Goal: Information Seeking & Learning: Learn about a topic

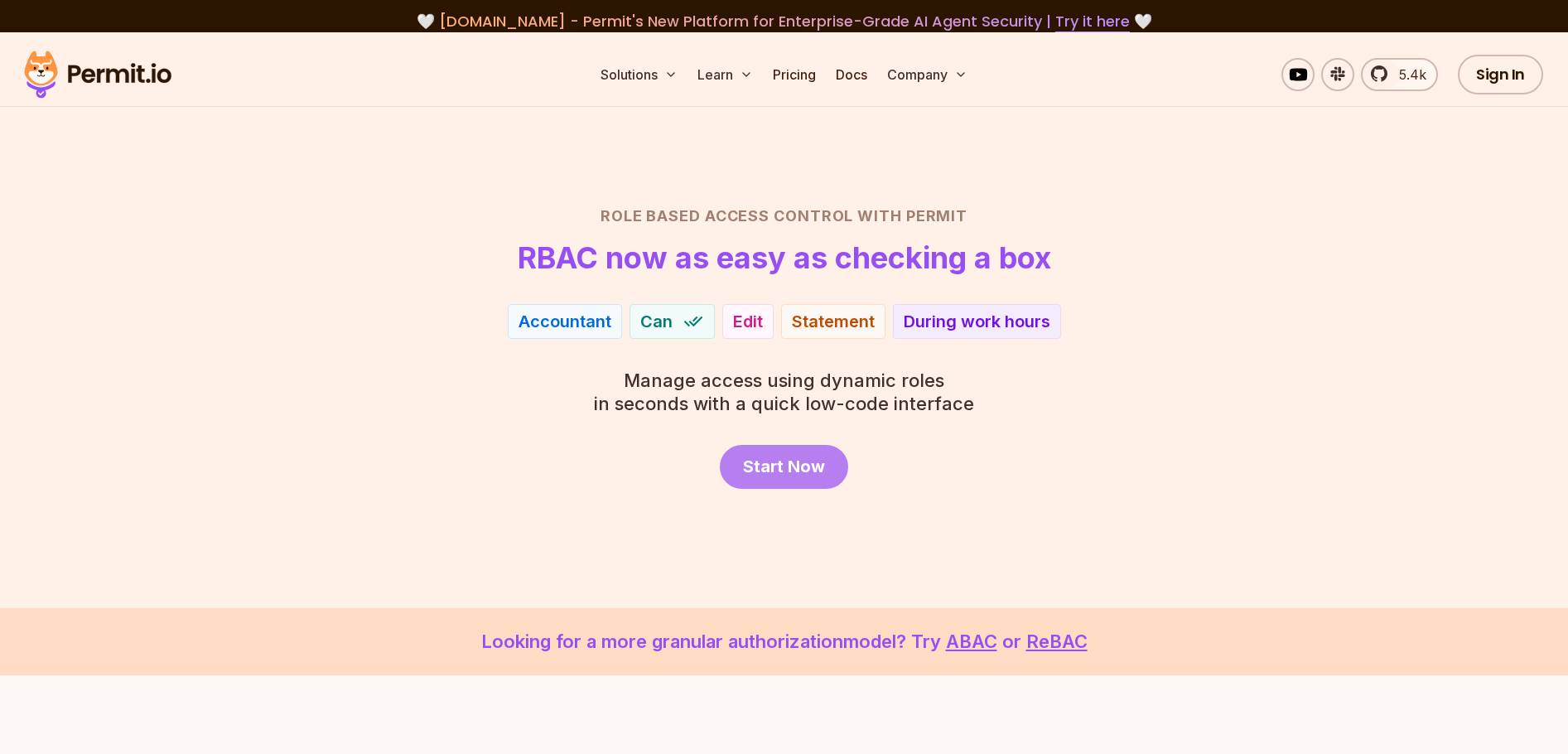
click at [752, 472] on span "Start Now" at bounding box center [784, 466] width 82 height 23
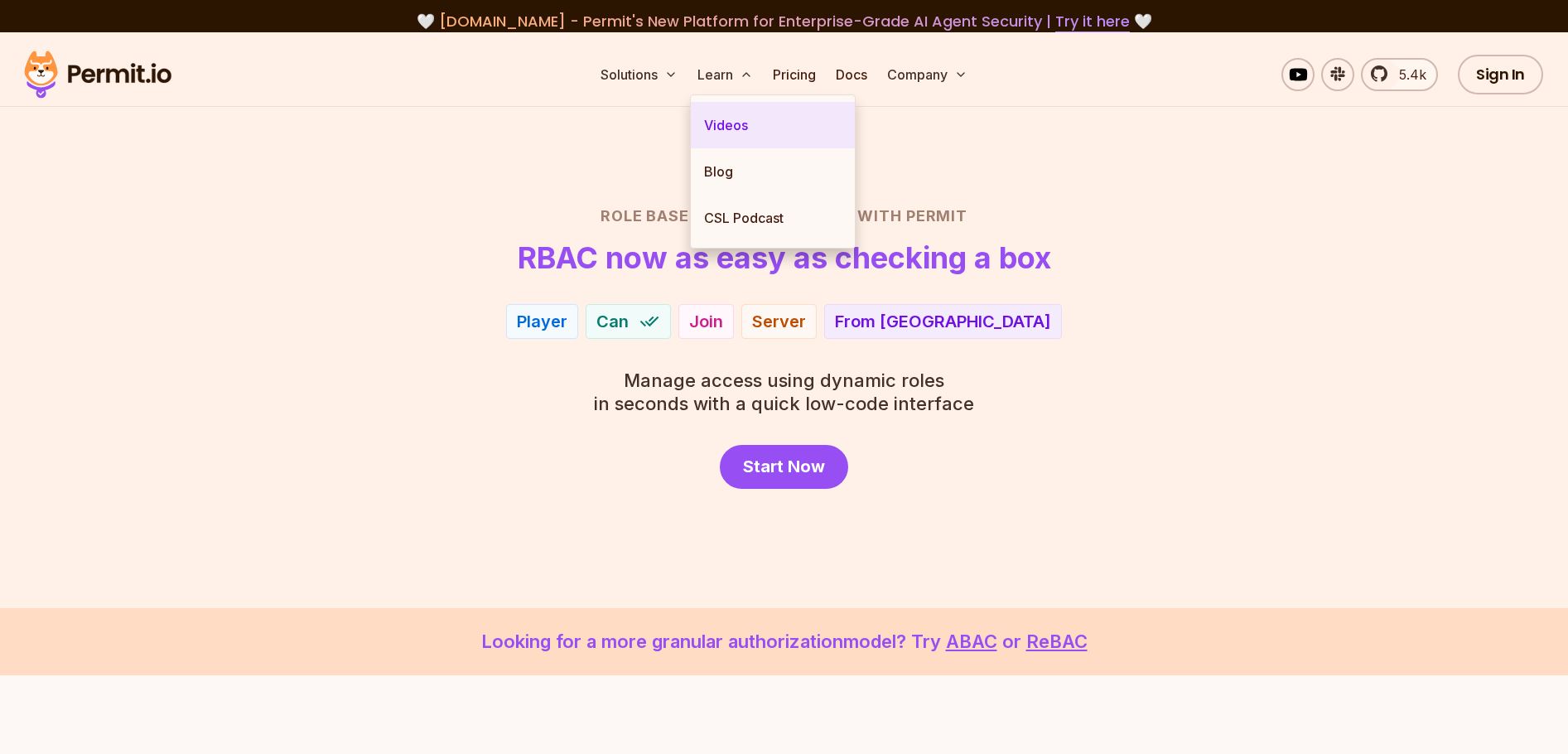
click at [718, 121] on link "Videos" at bounding box center [773, 125] width 164 height 47
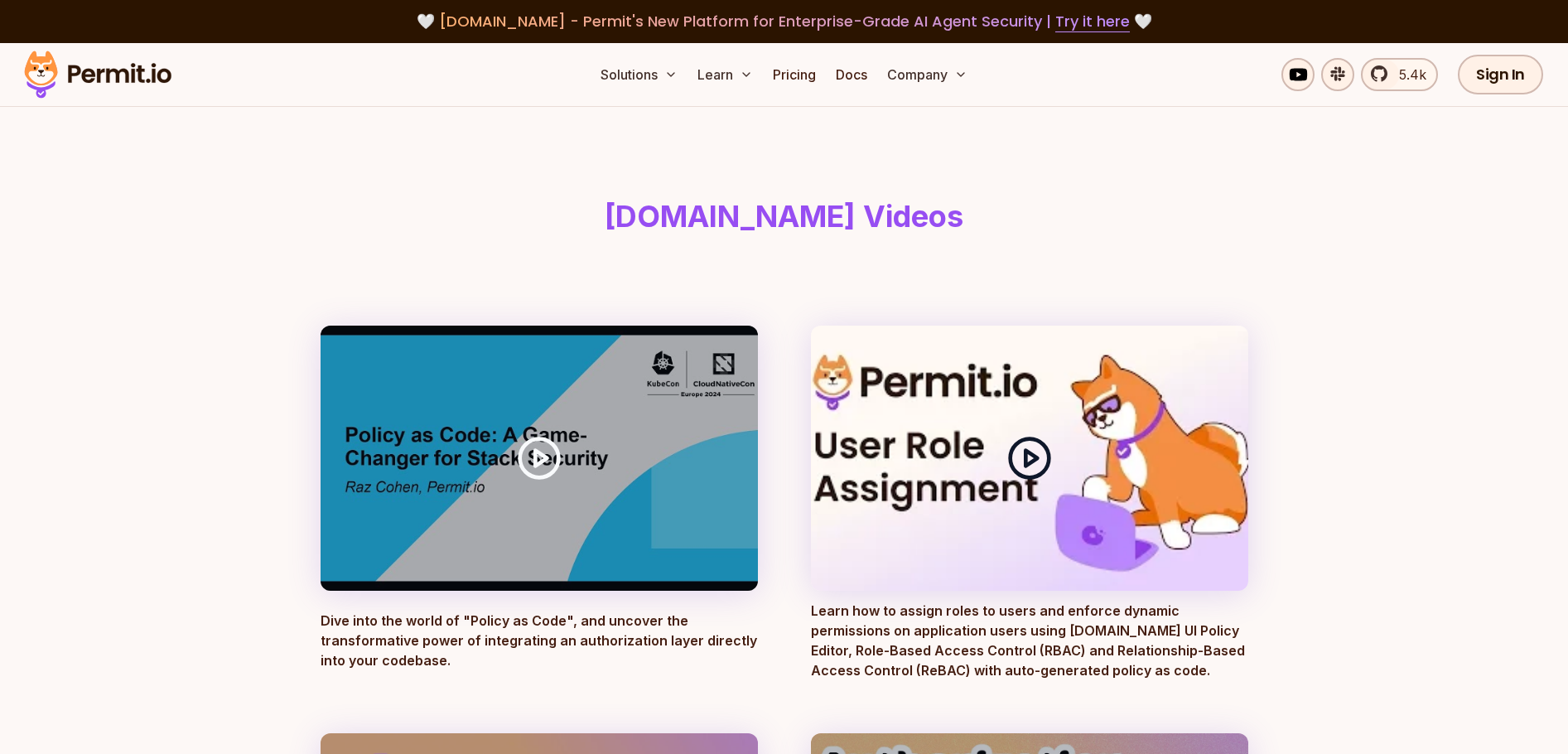
click at [1051, 462] on icon at bounding box center [1029, 457] width 47 height 47
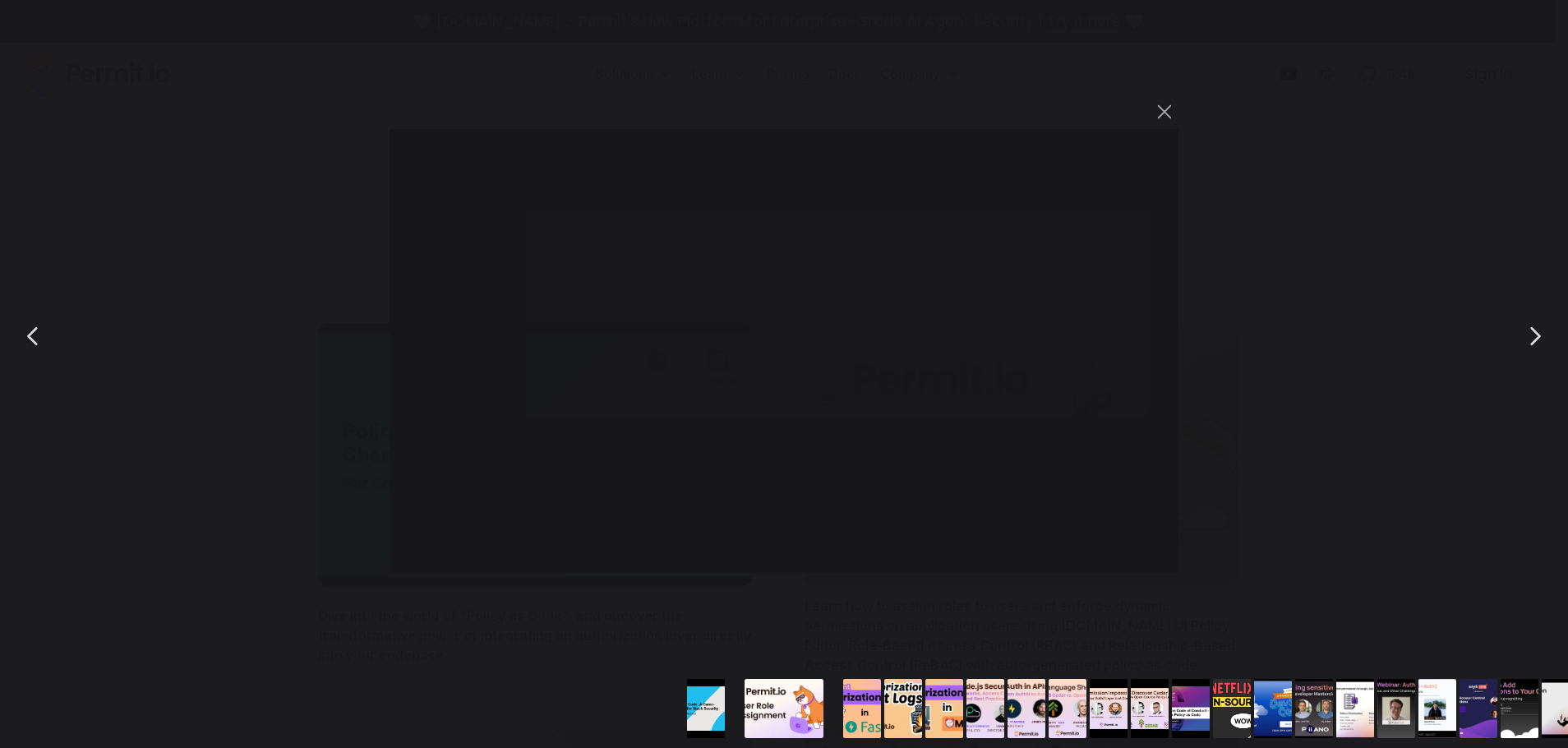
click at [142, 261] on div "You can close this modal content with the ESC key" at bounding box center [784, 336] width 1568 height 672
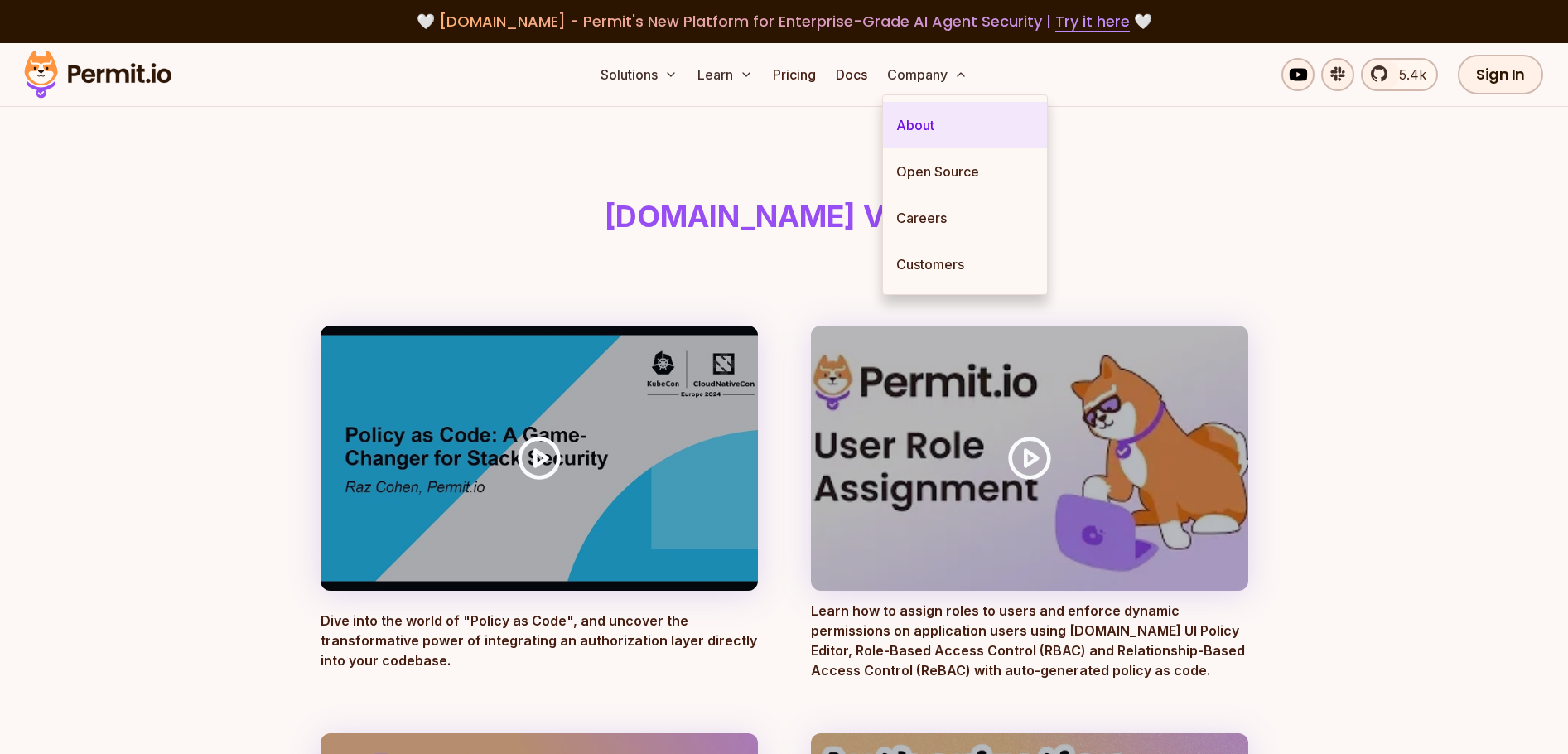
click at [900, 124] on link "About" at bounding box center [965, 125] width 164 height 47
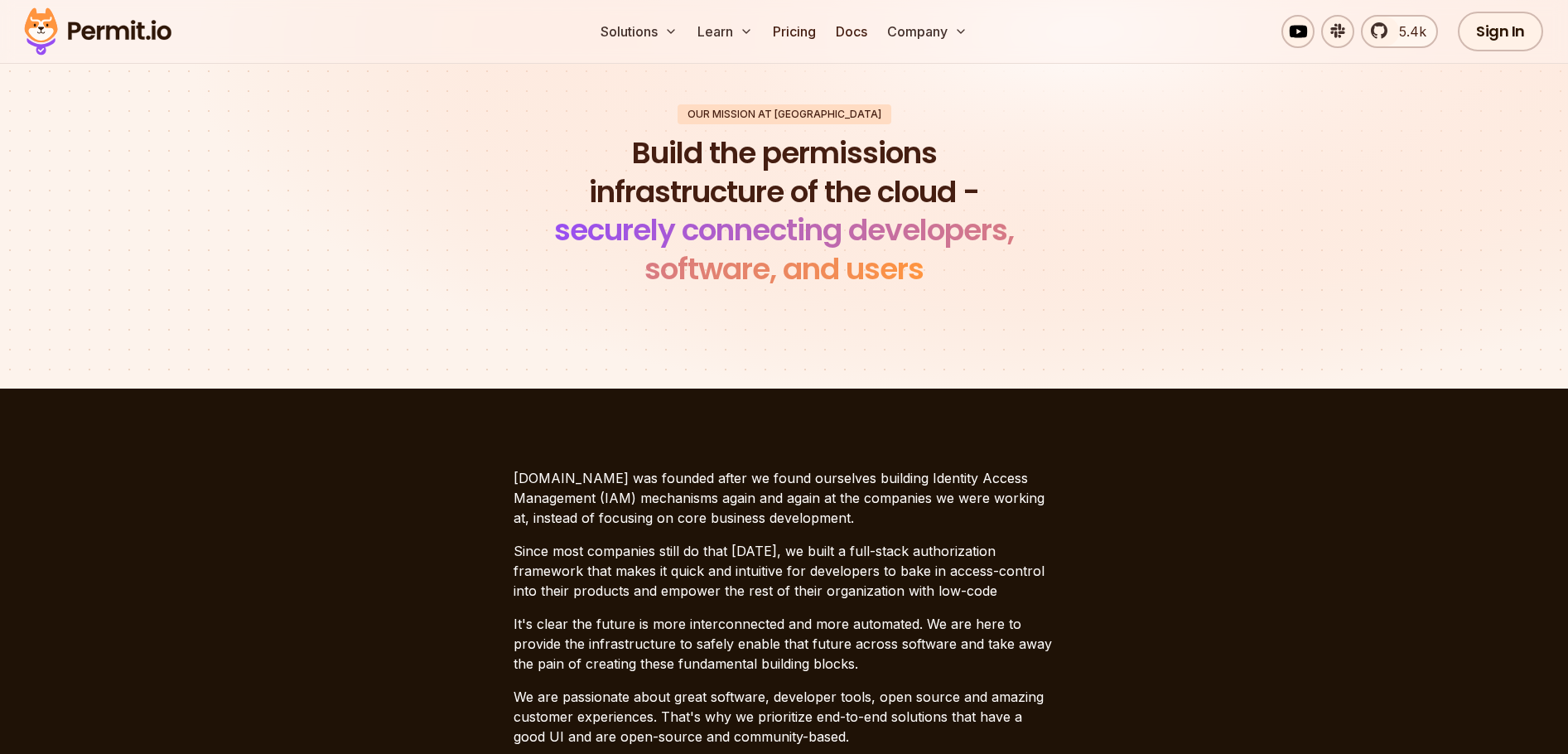
scroll to position [99, 0]
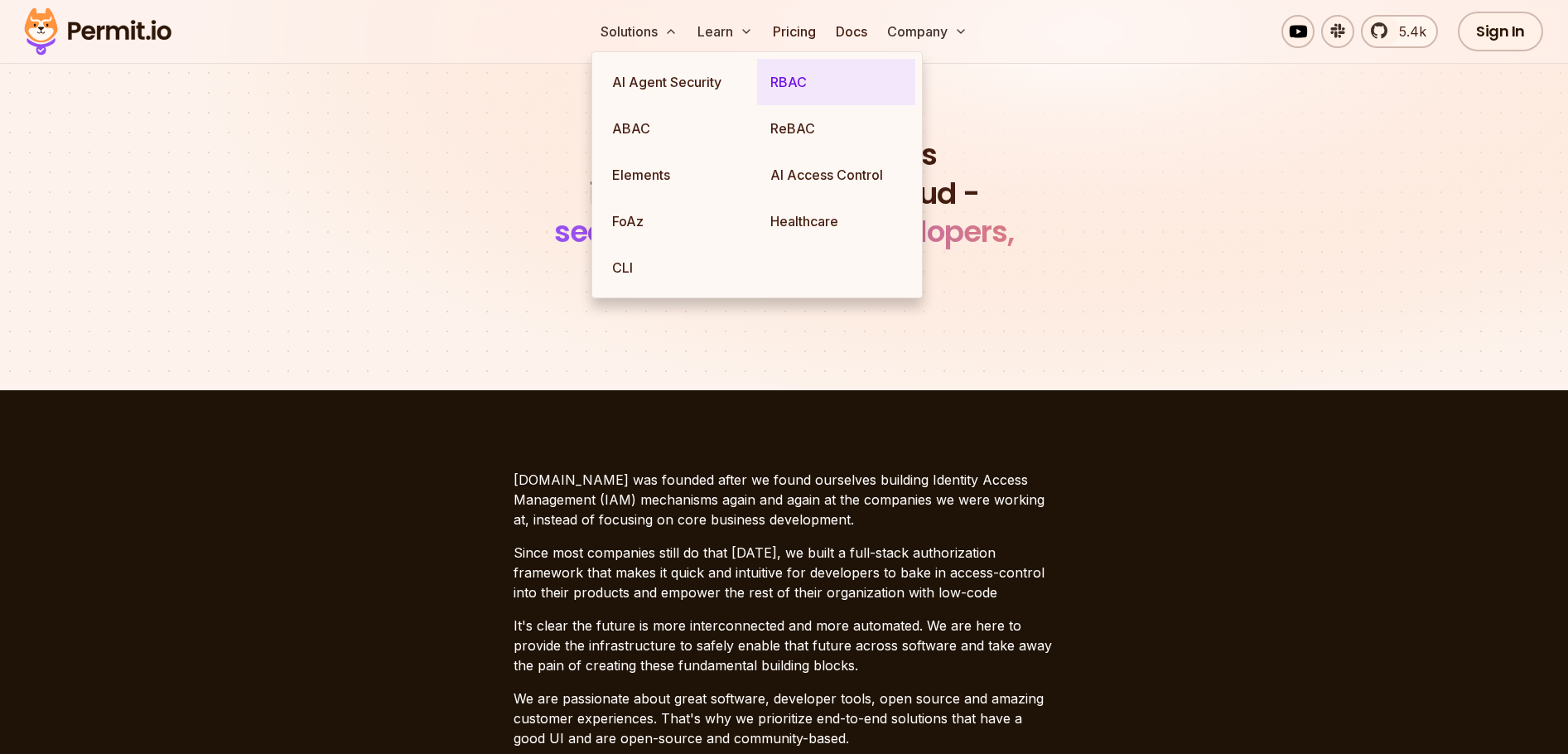
click at [818, 89] on link "RBAC" at bounding box center [836, 81] width 158 height 47
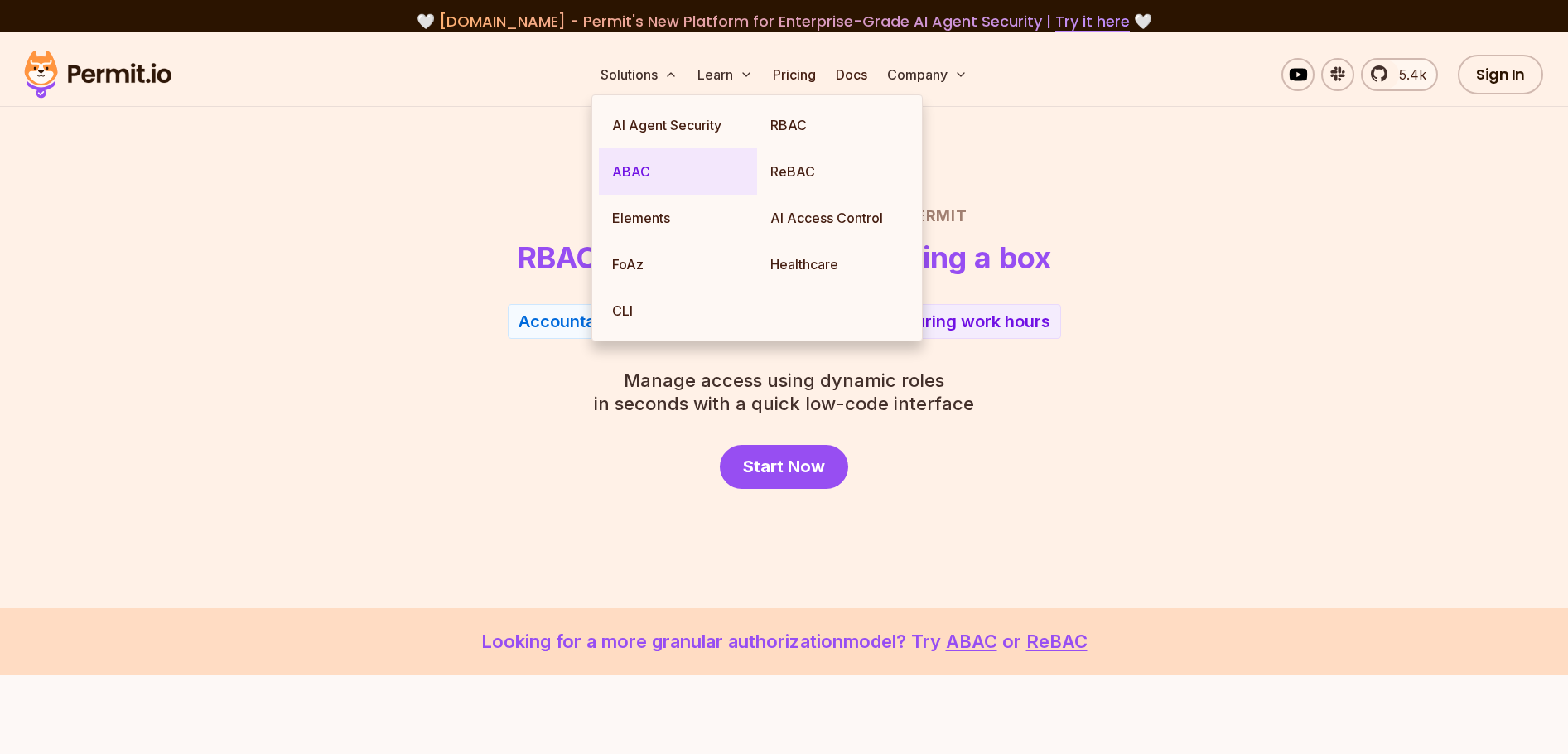
click at [629, 160] on link "ABAC" at bounding box center [678, 171] width 158 height 47
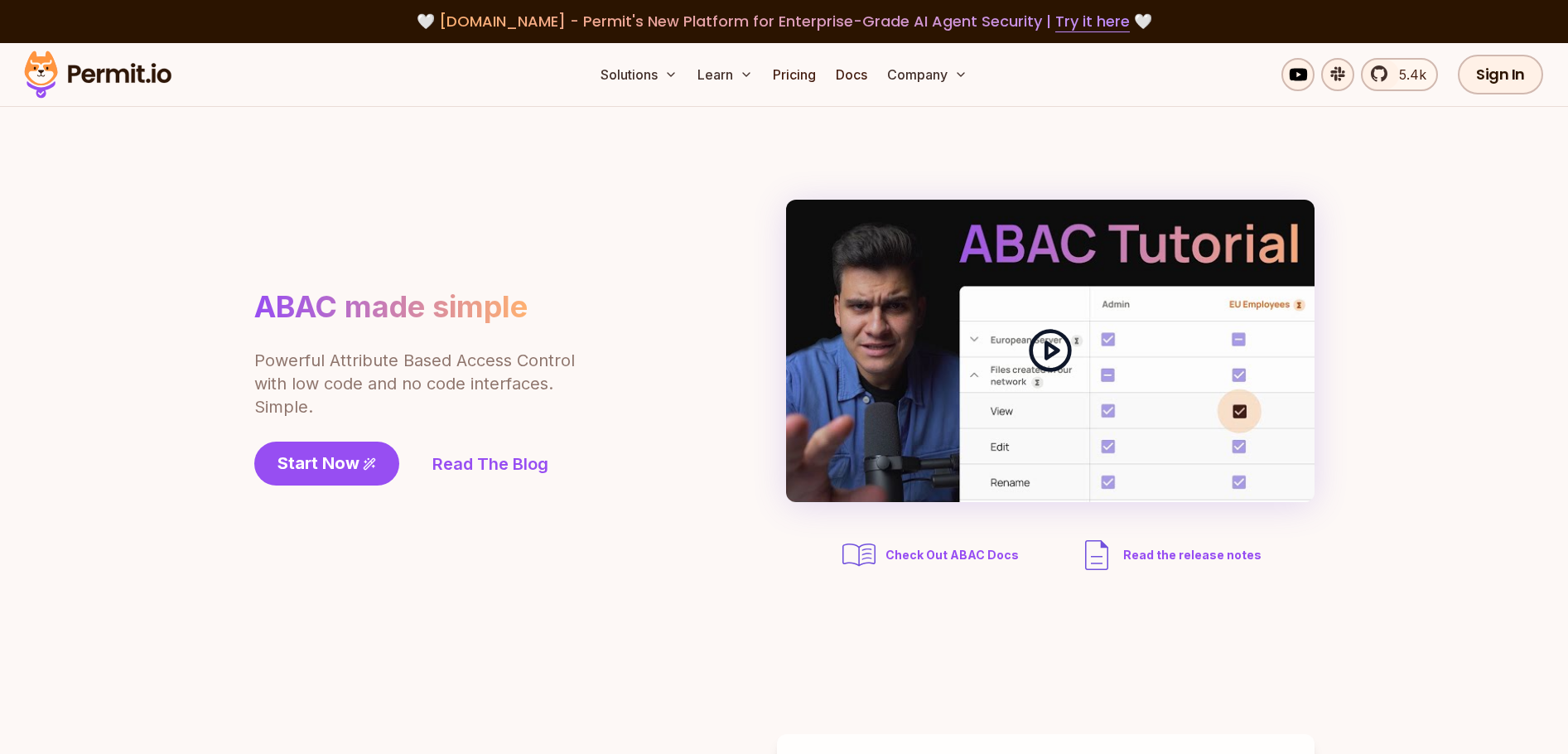
click at [1067, 347] on icon at bounding box center [1050, 350] width 47 height 47
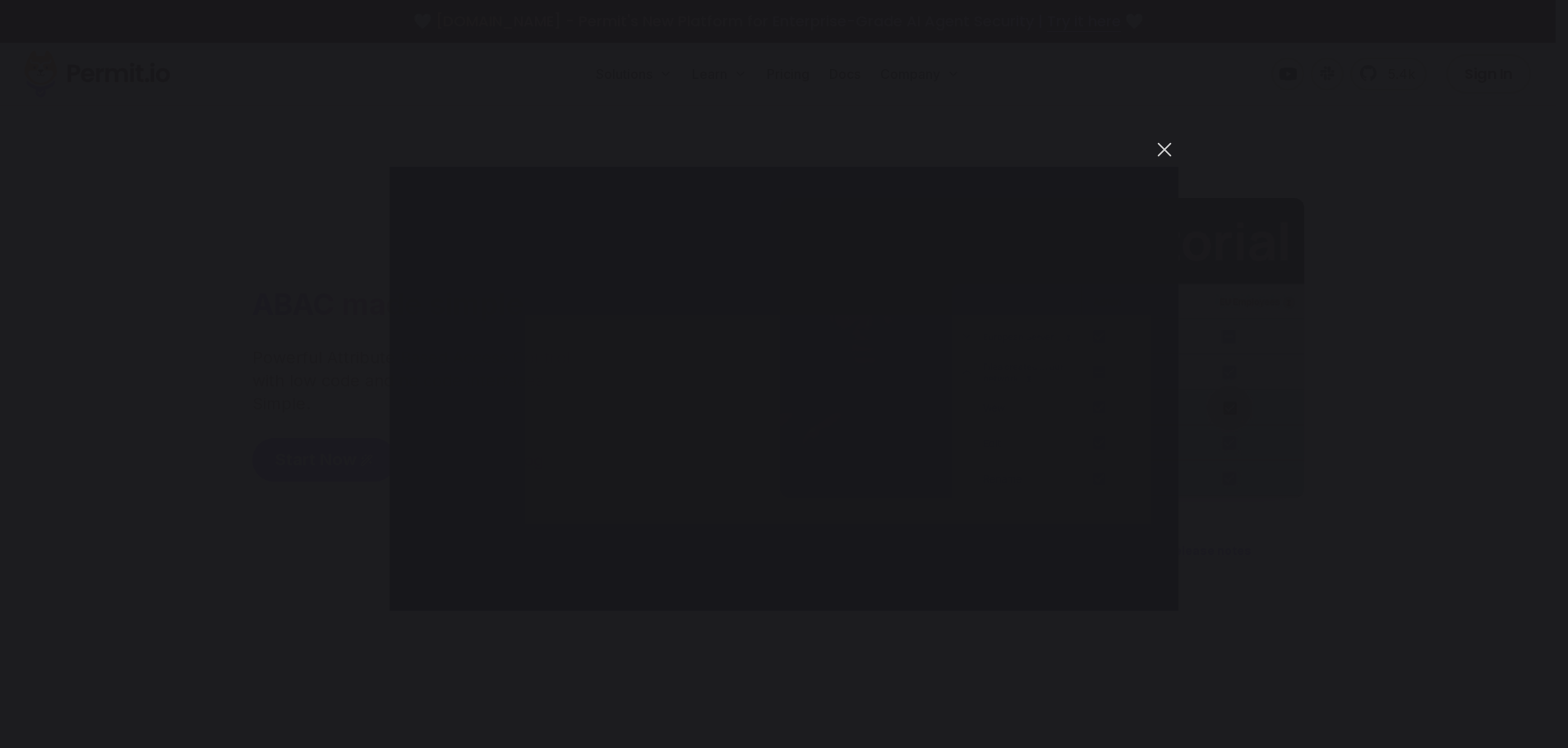
click at [1167, 154] on button "You can close this modal content with the ESC key" at bounding box center [1164, 149] width 28 height 28
